Goal: Information Seeking & Learning: Learn about a topic

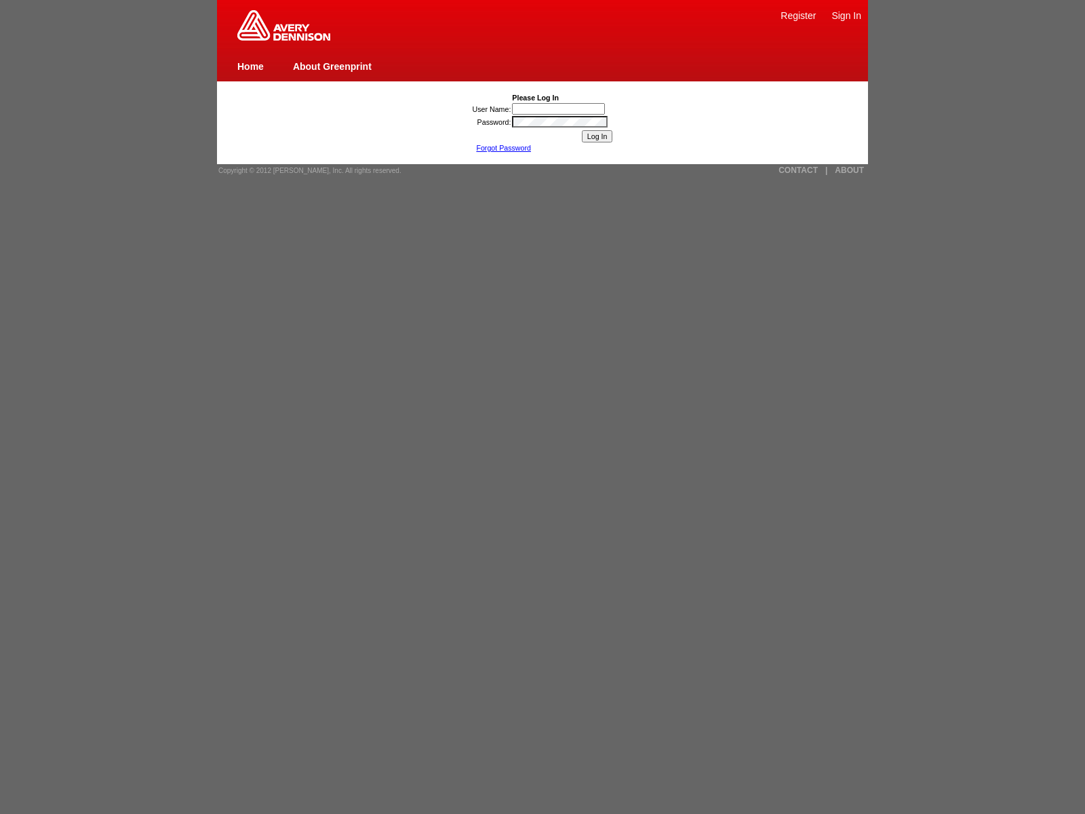
click at [849, 170] on link "ABOUT" at bounding box center [849, 169] width 29 height 9
